Goal: Task Accomplishment & Management: Manage account settings

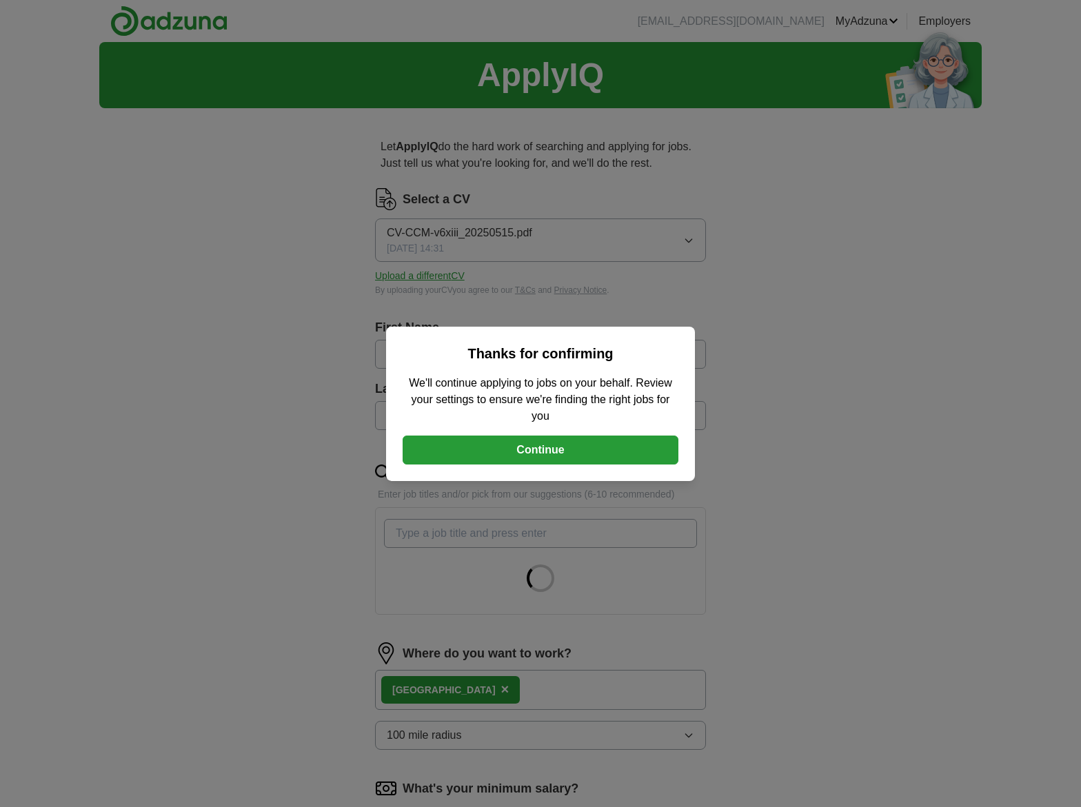
click at [535, 455] on button "Continue" at bounding box center [541, 450] width 276 height 29
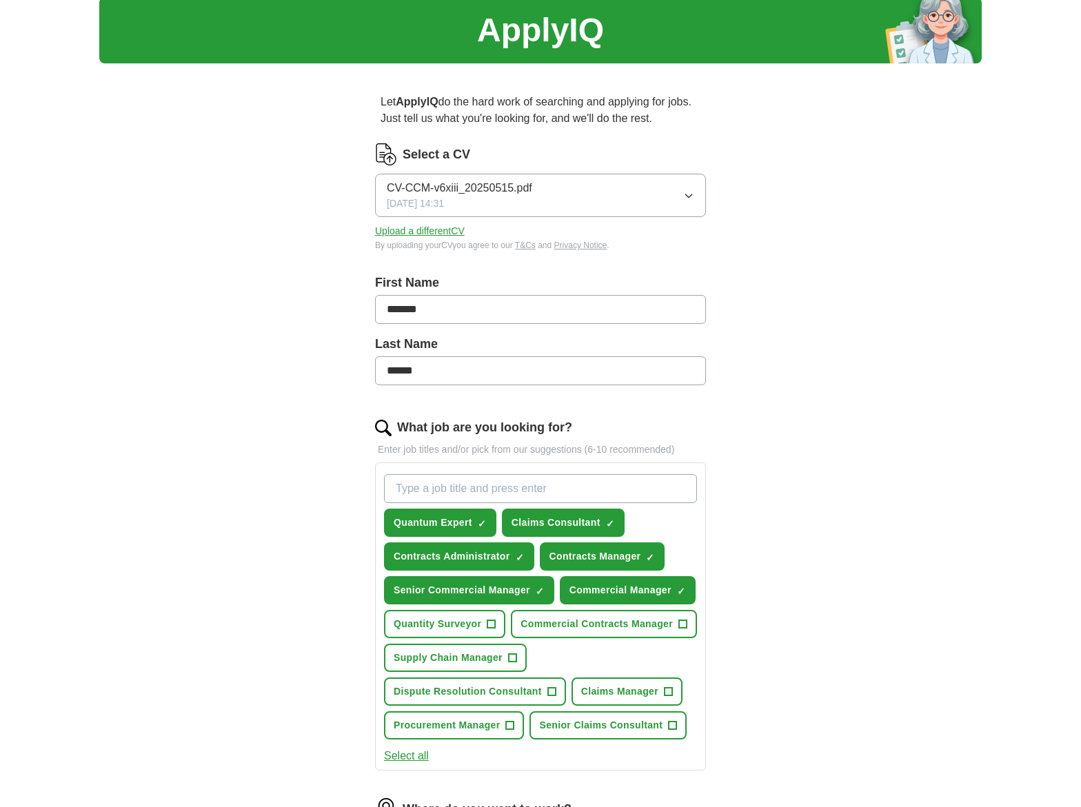
scroll to position [69, 0]
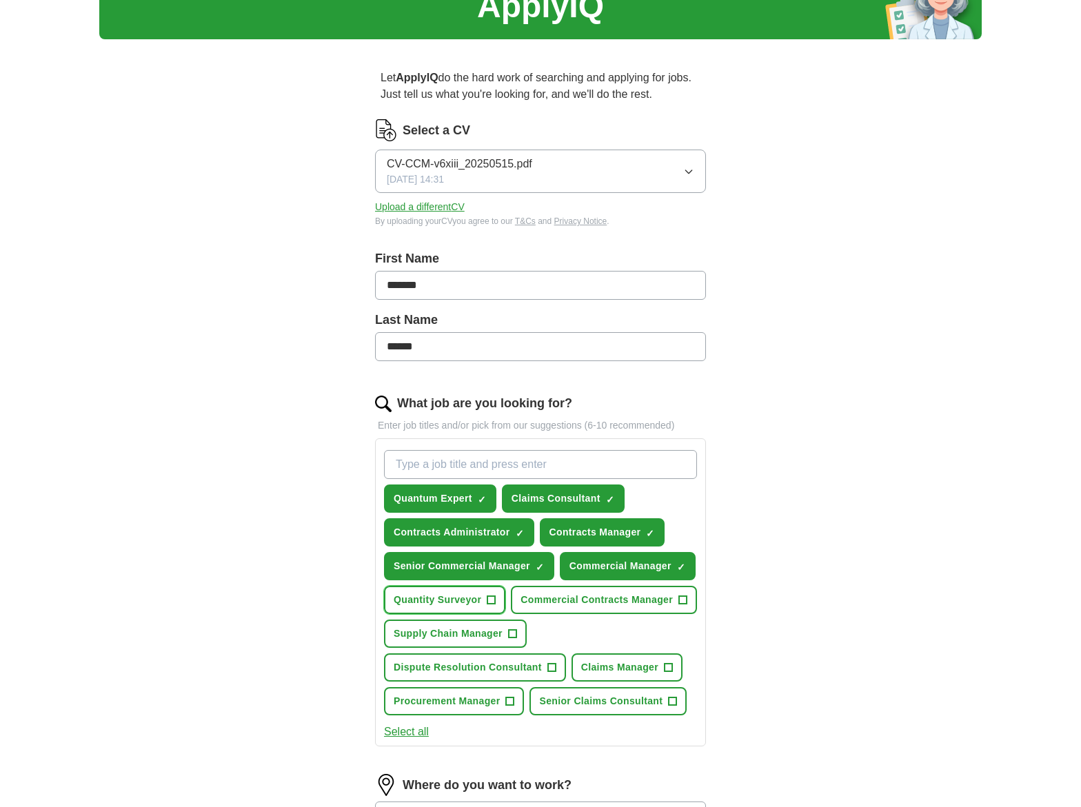
drag, startPoint x: 493, startPoint y: 600, endPoint x: 511, endPoint y: 600, distance: 17.9
click at [493, 600] on span "+" at bounding box center [491, 600] width 8 height 11
click at [681, 596] on span "+" at bounding box center [682, 600] width 8 height 11
click at [675, 666] on button "Claims Manager +" at bounding box center [626, 667] width 111 height 28
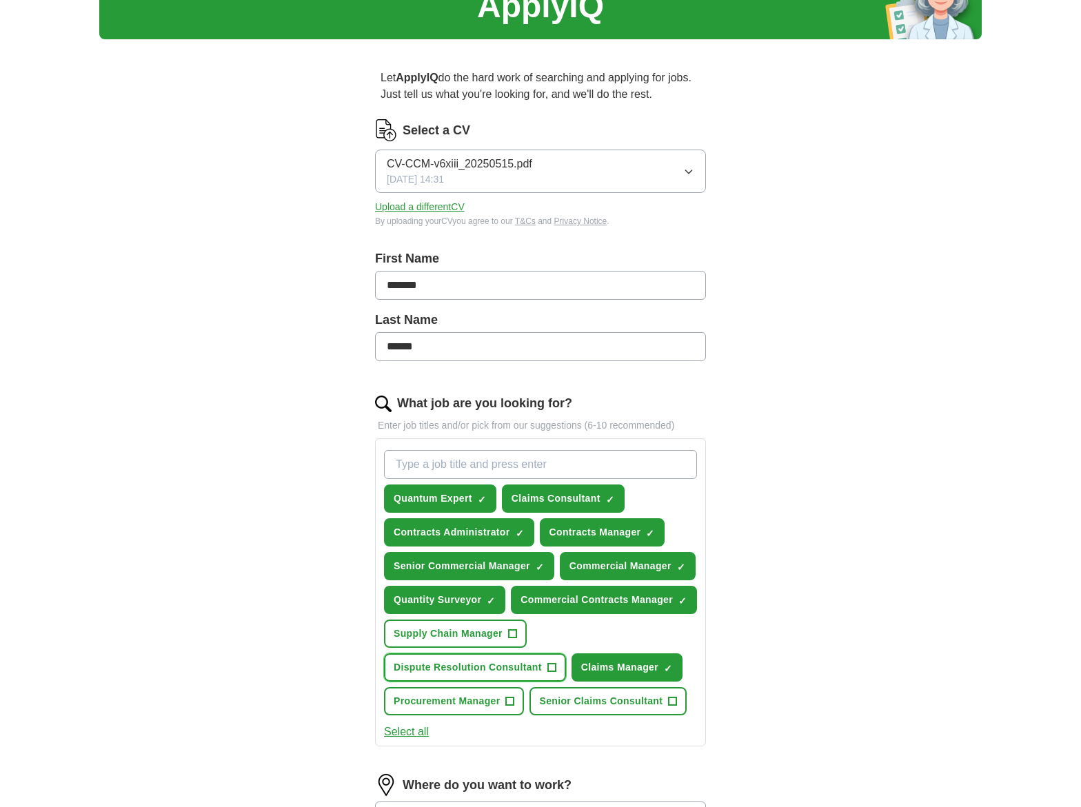
click at [555, 667] on span "+" at bounding box center [551, 667] width 8 height 11
click at [666, 704] on button "Senior Claims Consultant +" at bounding box center [607, 701] width 157 height 28
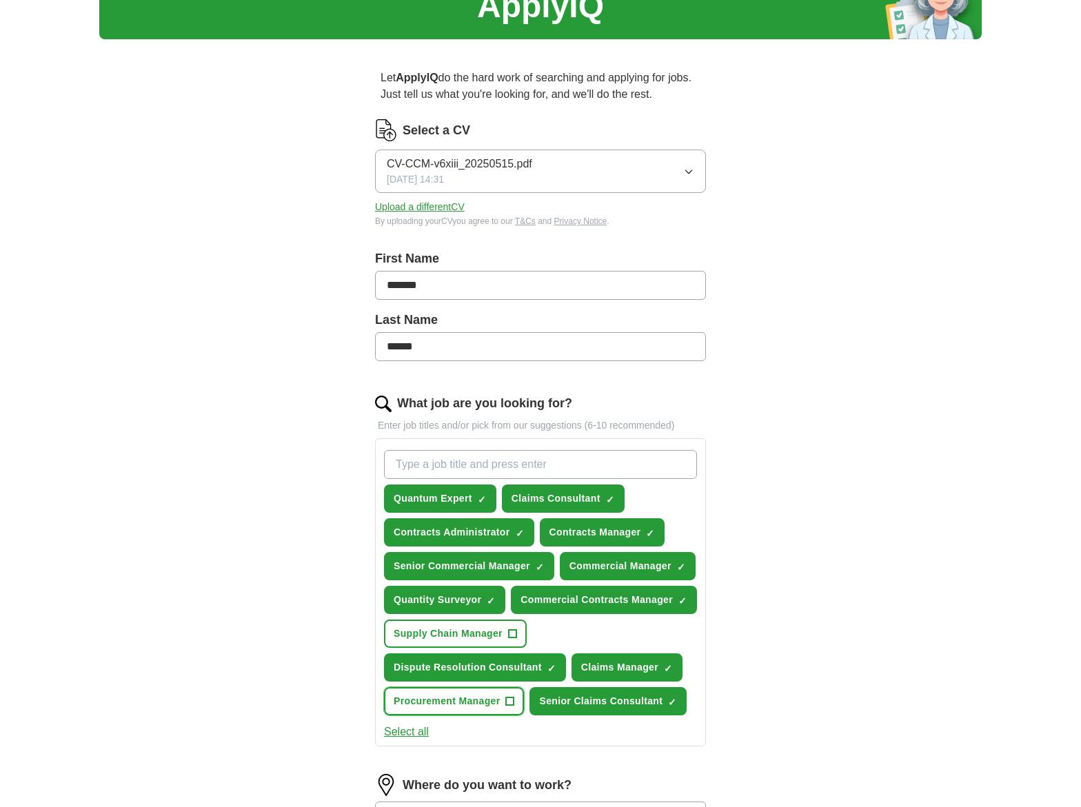
click at [511, 705] on span "+" at bounding box center [510, 701] width 8 height 11
drag, startPoint x: 513, startPoint y: 633, endPoint x: 552, endPoint y: 625, distance: 40.0
click at [514, 633] on span "+" at bounding box center [512, 634] width 8 height 11
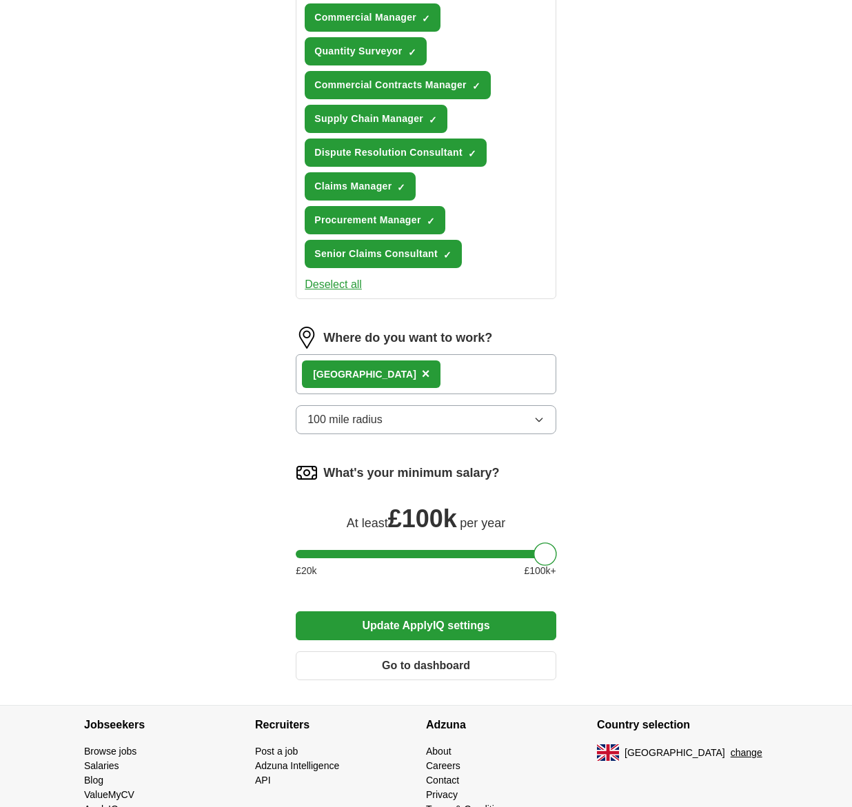
scroll to position [768, 0]
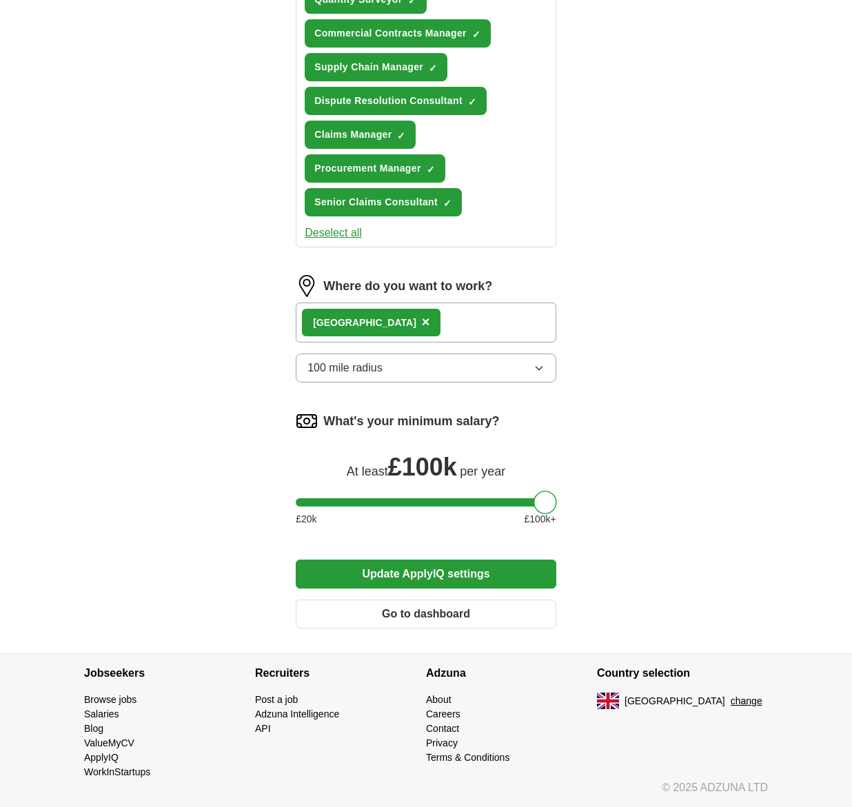
drag, startPoint x: 471, startPoint y: 567, endPoint x: 528, endPoint y: 558, distance: 58.0
click at [471, 567] on button "Update ApplyIQ settings" at bounding box center [426, 574] width 261 height 29
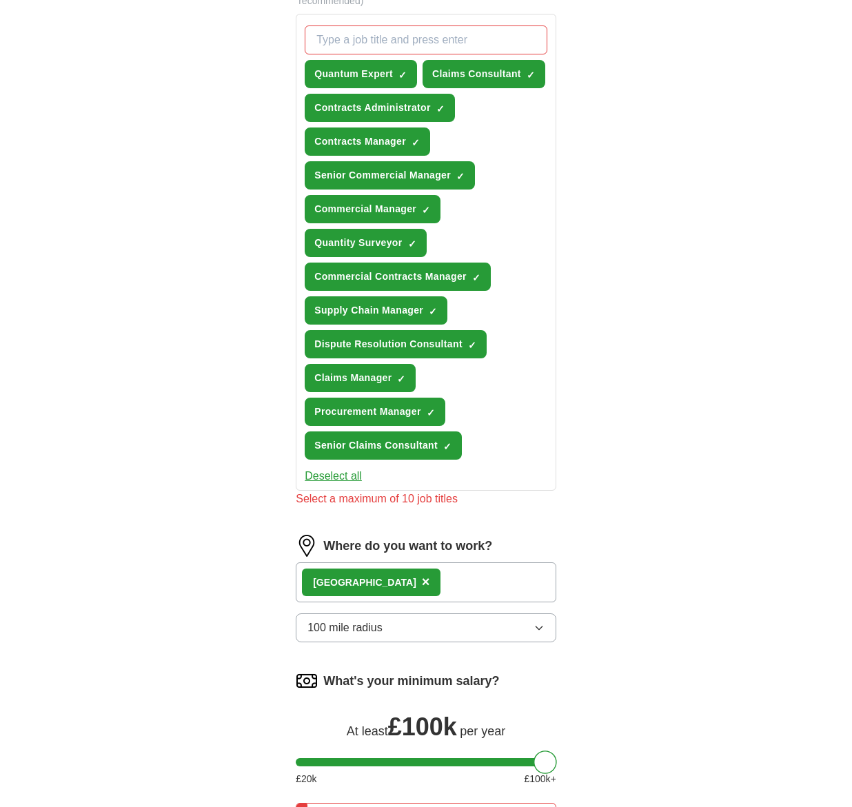
scroll to position [492, 0]
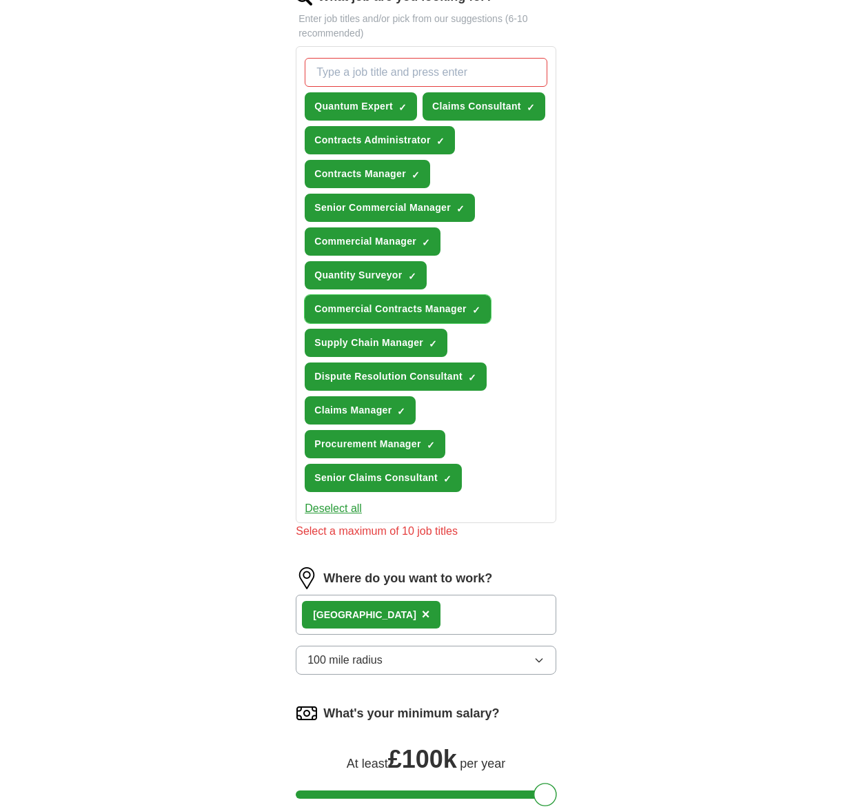
click at [0, 0] on span "×" at bounding box center [0, 0] width 0 height 0
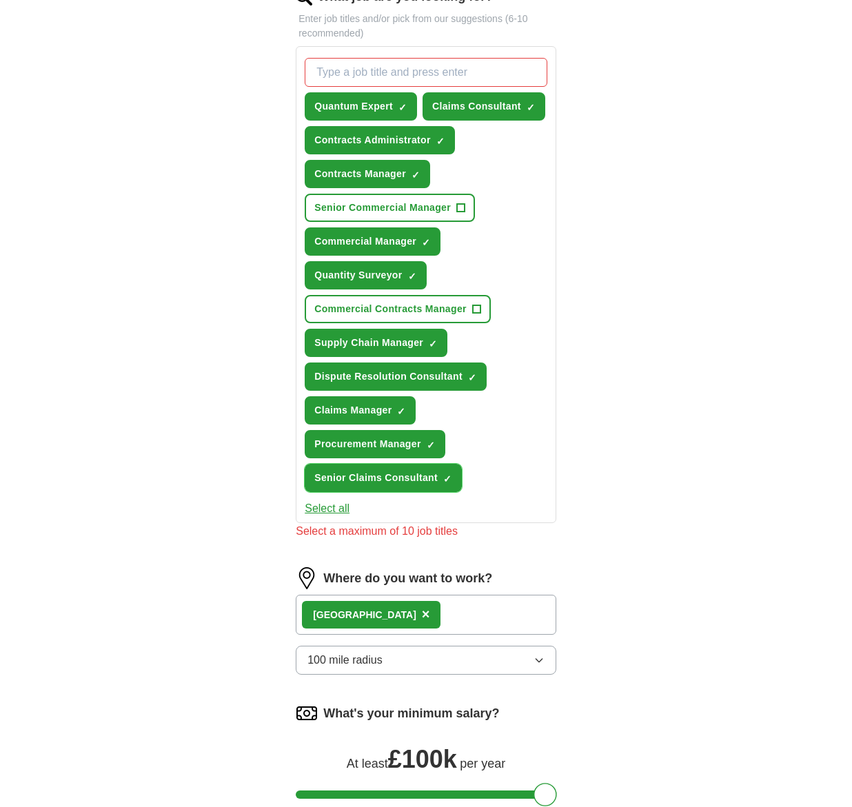
click at [443, 489] on button "Senior Claims Consultant ✓ ×" at bounding box center [383, 478] width 157 height 28
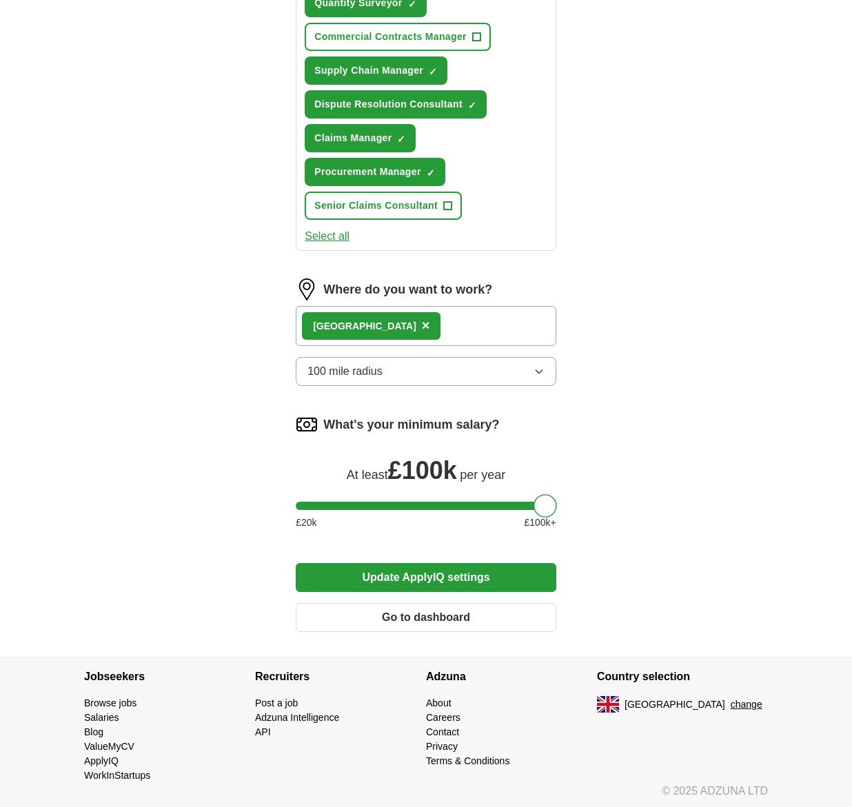
scroll to position [768, 0]
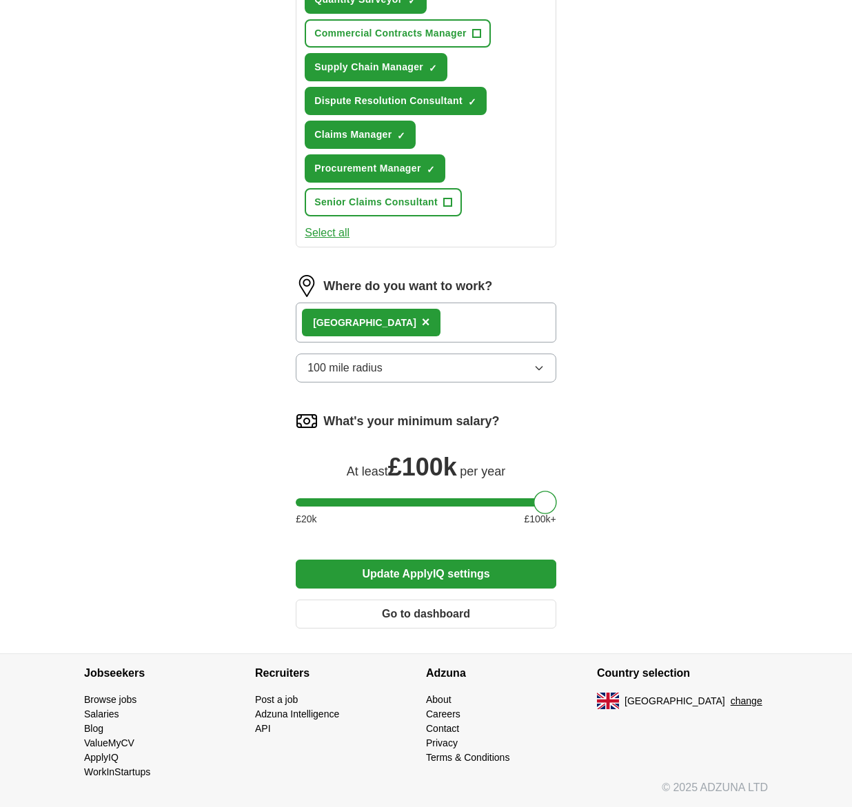
drag, startPoint x: 429, startPoint y: 573, endPoint x: 483, endPoint y: 561, distance: 55.8
click at [429, 573] on button "Update ApplyIQ settings" at bounding box center [426, 574] width 261 height 29
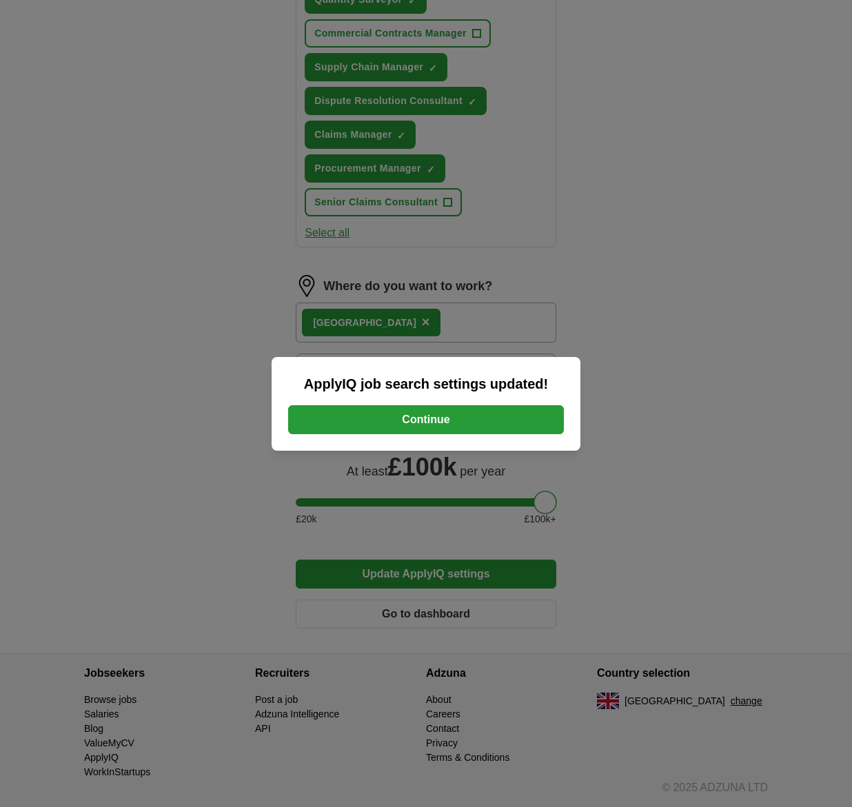
click at [477, 414] on button "Continue" at bounding box center [426, 419] width 276 height 29
